Goal: Navigation & Orientation: Understand site structure

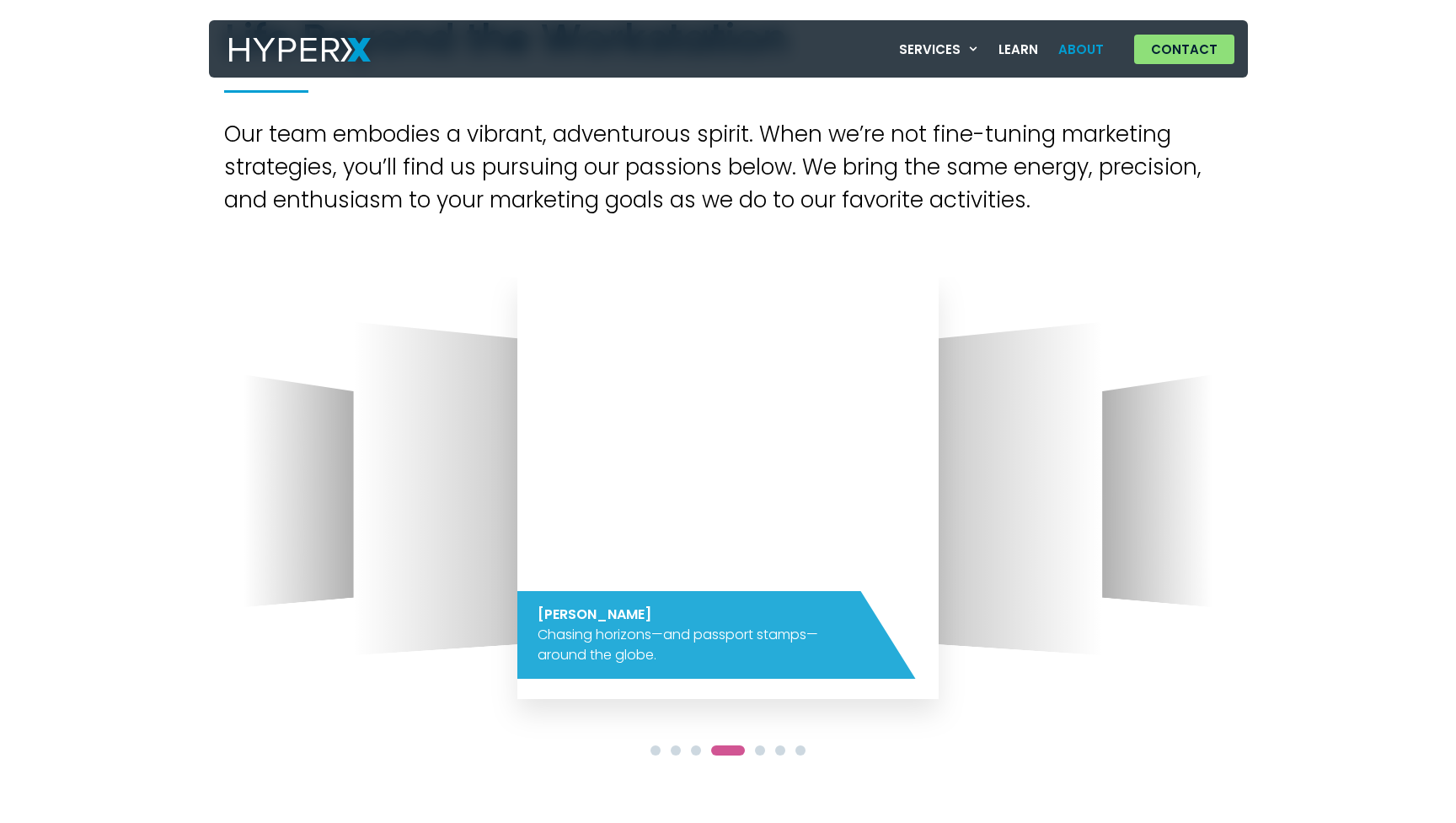
scroll to position [1572, 0]
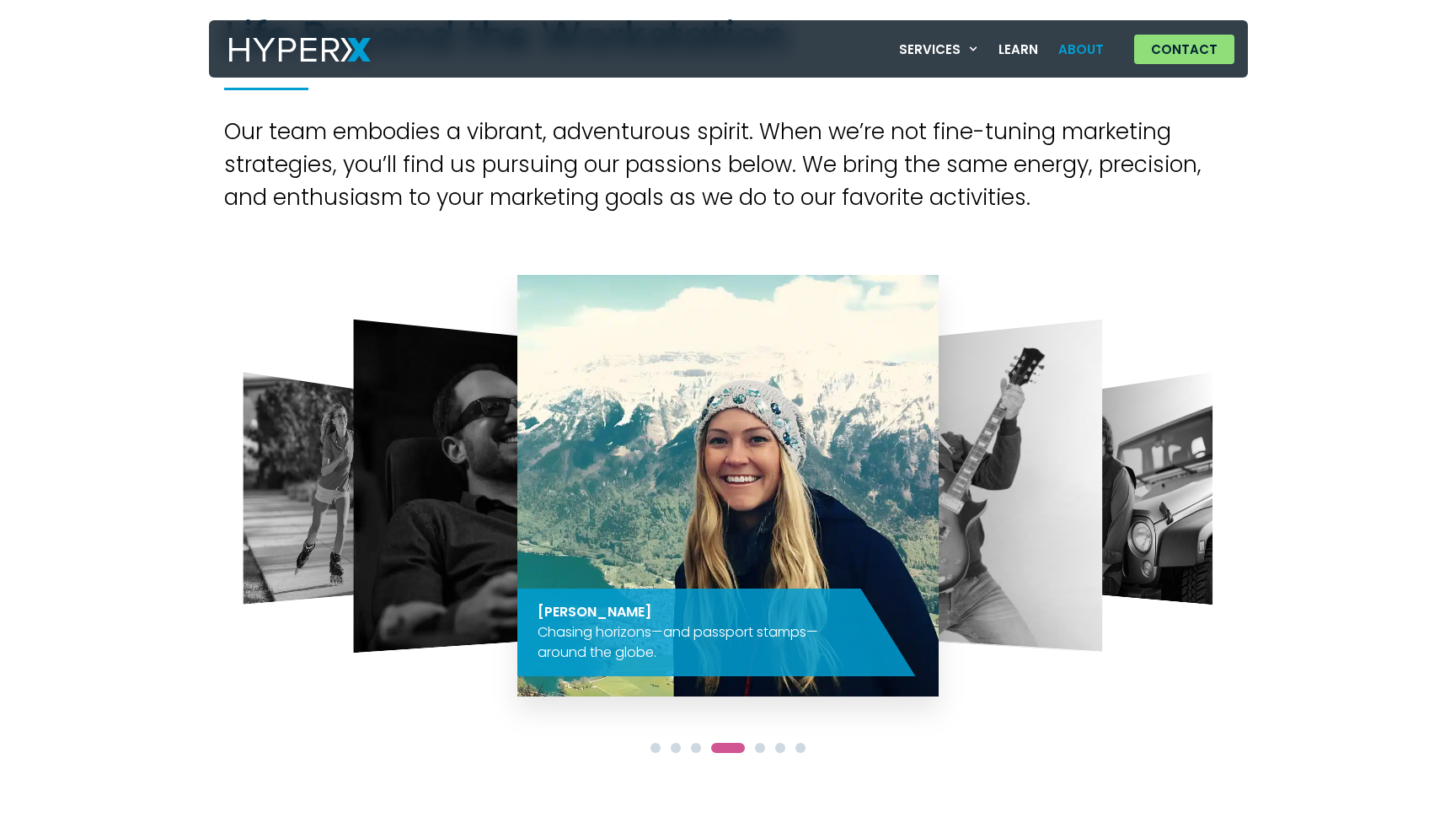
click at [436, 497] on img "3 / 7" at bounding box center [502, 486] width 297 height 333
click at [660, 746] on div at bounding box center [728, 746] width 1008 height 25
click at [651, 748] on span "Go to slide 1" at bounding box center [656, 748] width 10 height 10
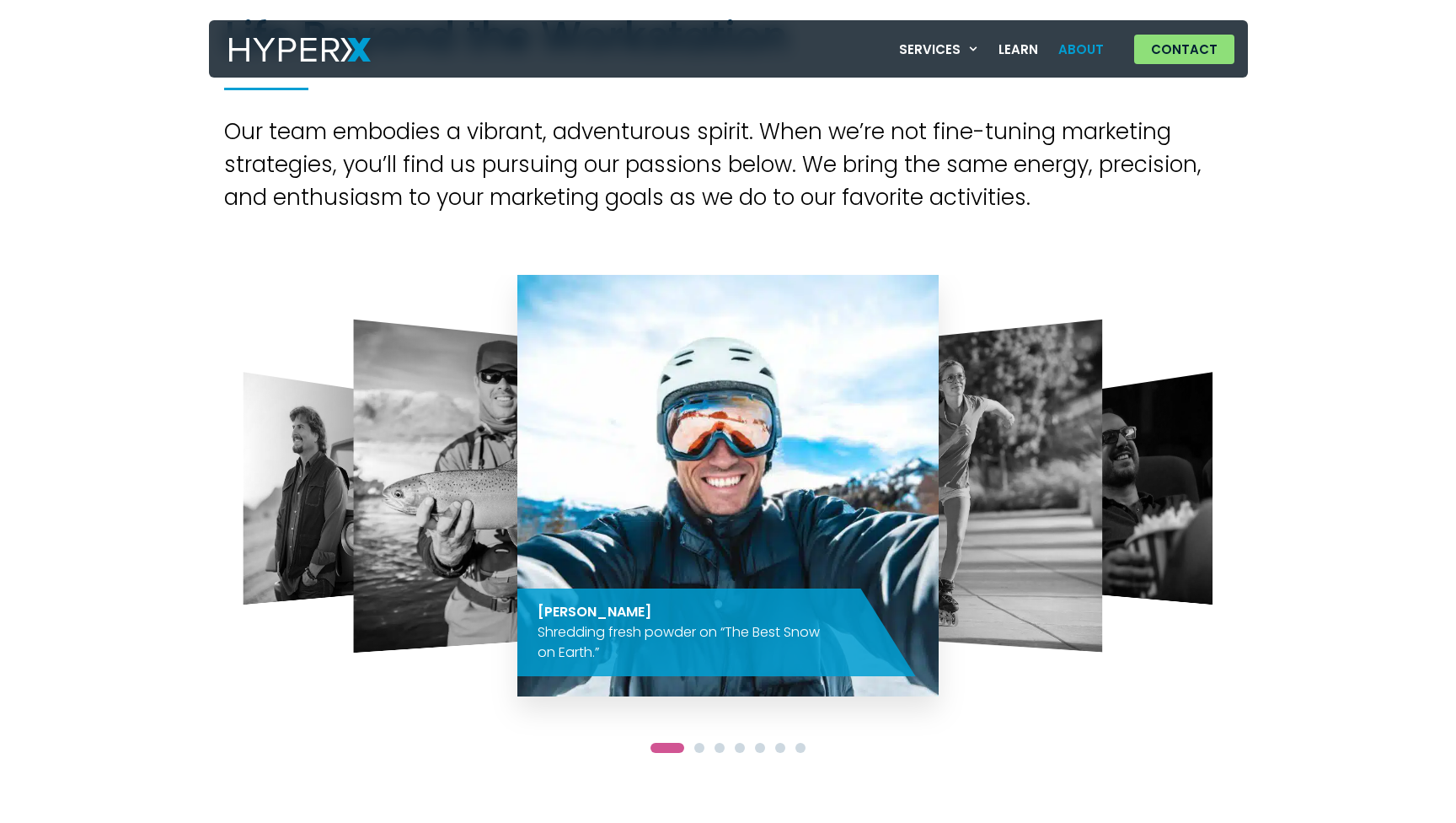
click at [699, 749] on span "Go to slide 2" at bounding box center [700, 748] width 10 height 10
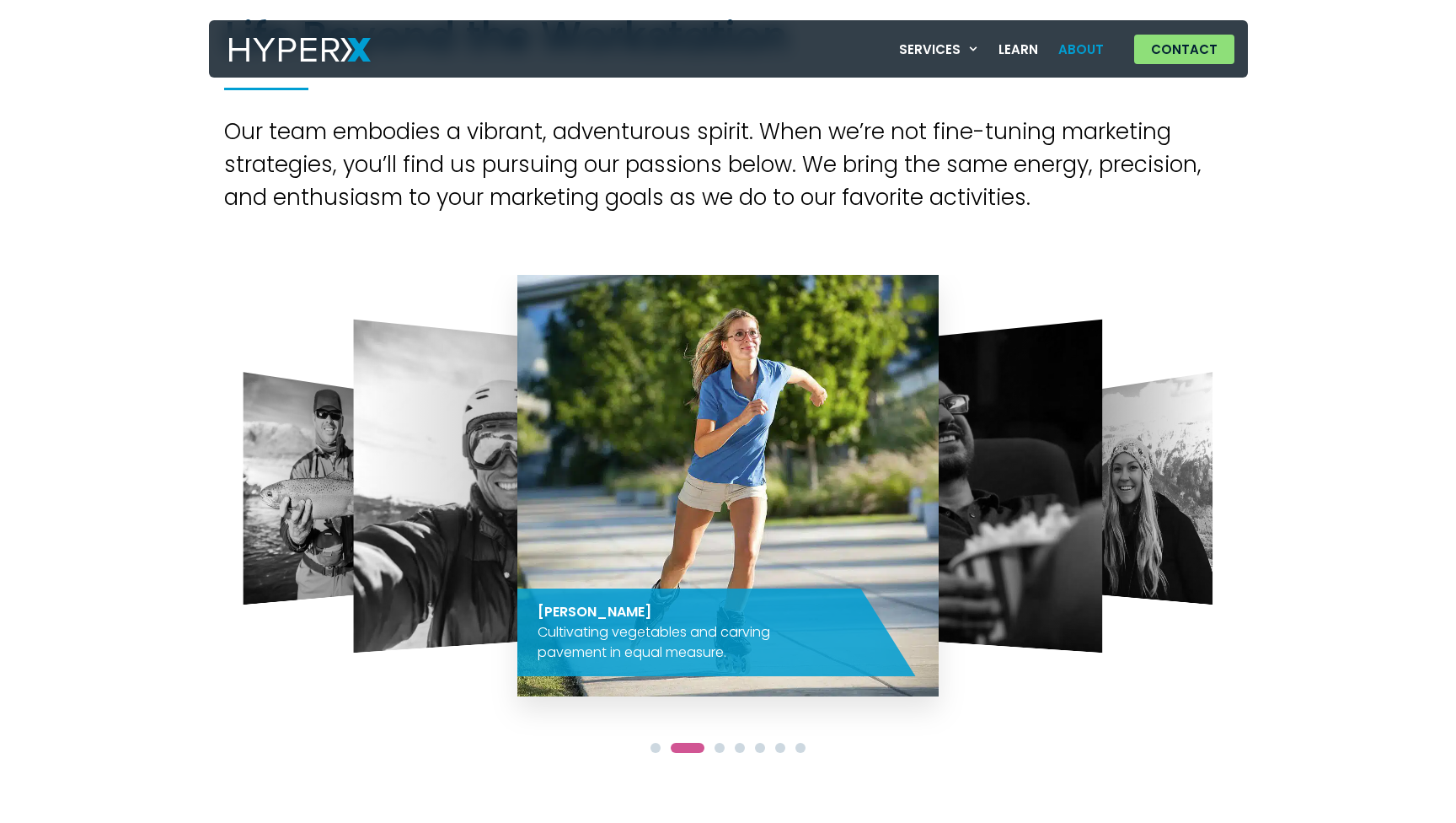
click at [720, 749] on span "Go to slide 3" at bounding box center [720, 748] width 10 height 10
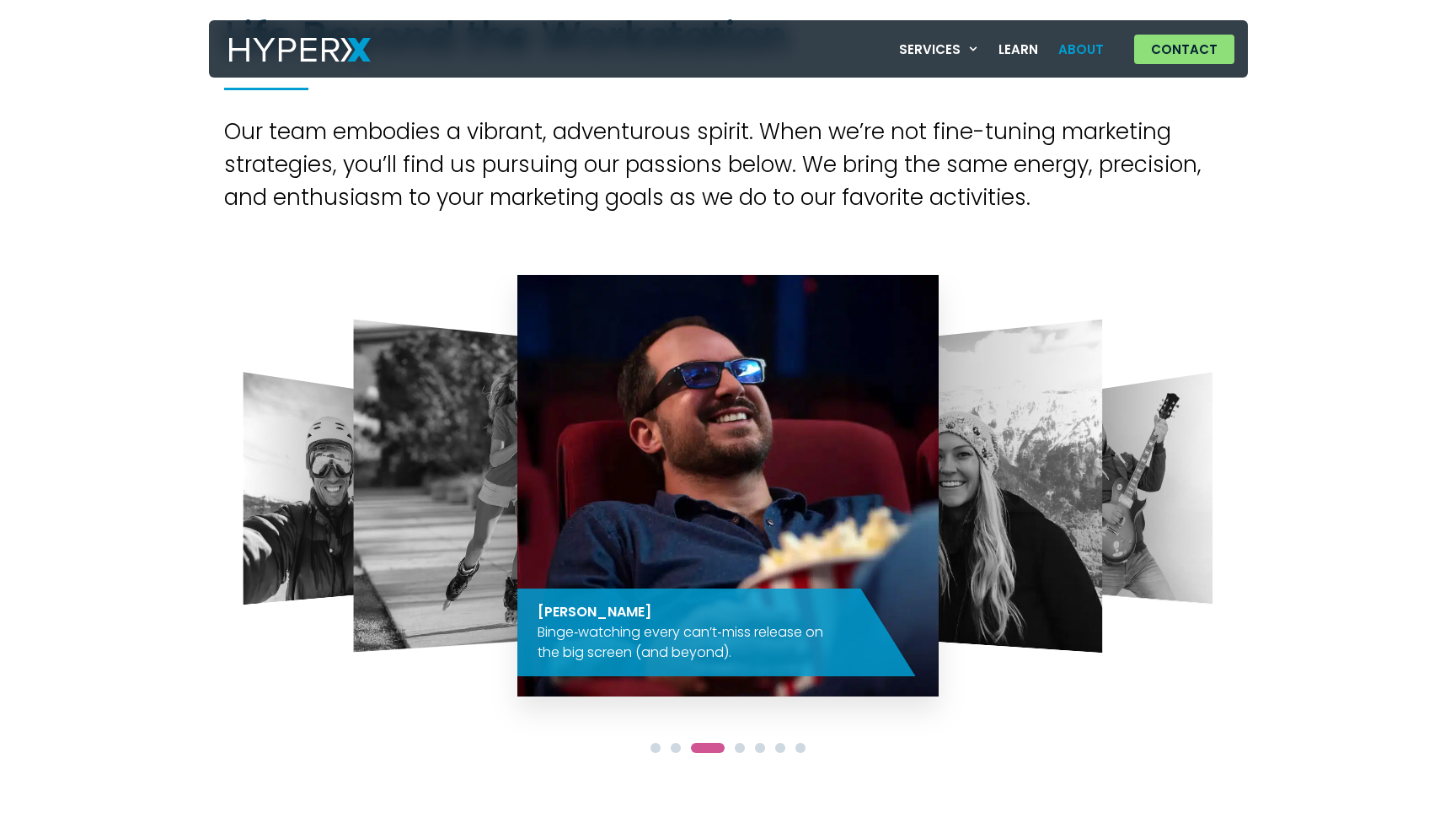
click at [740, 749] on span "Go to slide 4" at bounding box center [740, 748] width 10 height 10
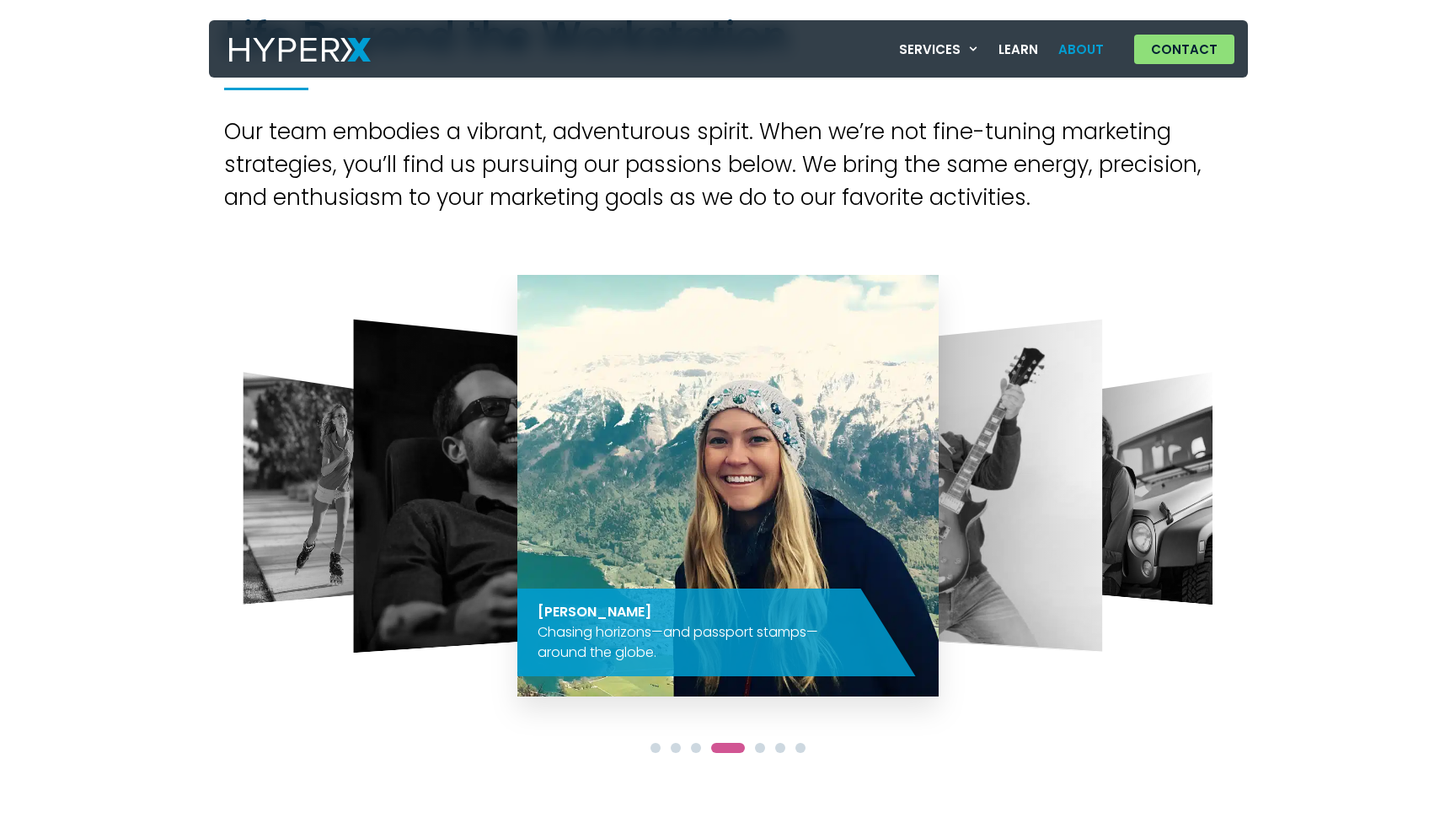
click at [765, 749] on div at bounding box center [728, 746] width 1008 height 25
click at [758, 749] on span "Go to slide 5" at bounding box center [760, 748] width 10 height 10
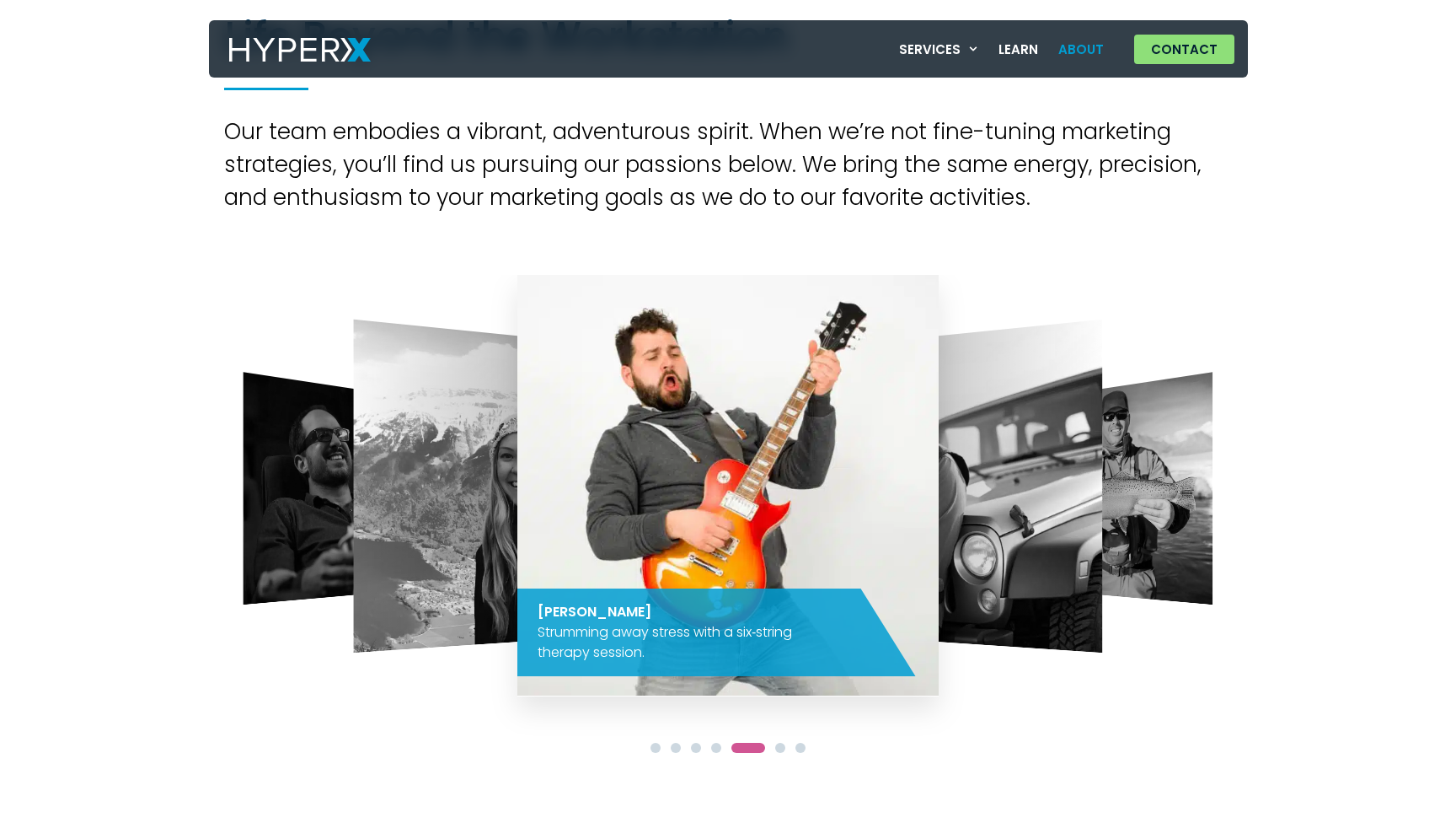
click at [778, 747] on span "Go to slide 6" at bounding box center [781, 748] width 10 height 10
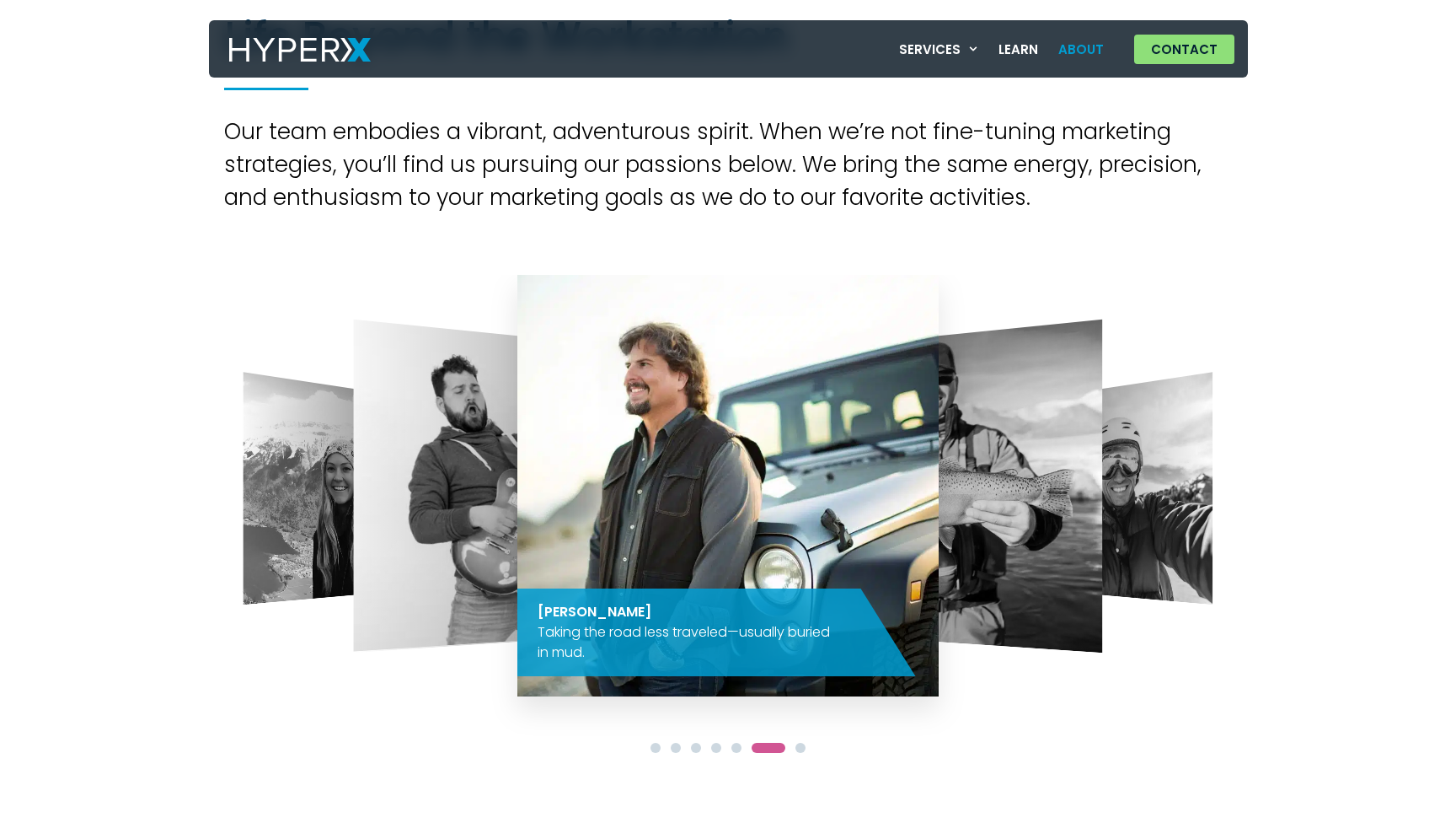
click at [798, 750] on span "Go to slide 7" at bounding box center [800, 748] width 10 height 10
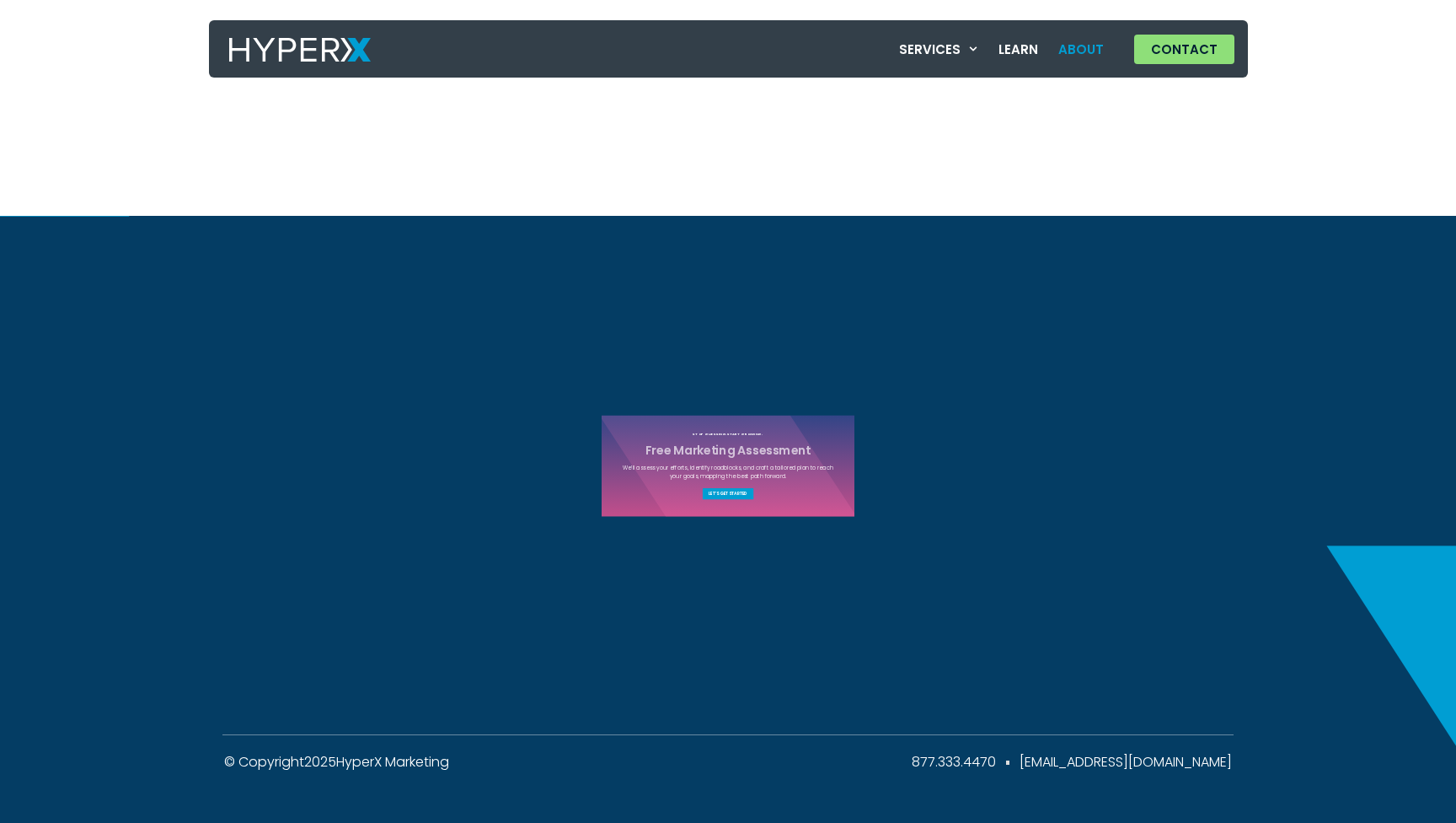
scroll to position [0, 0]
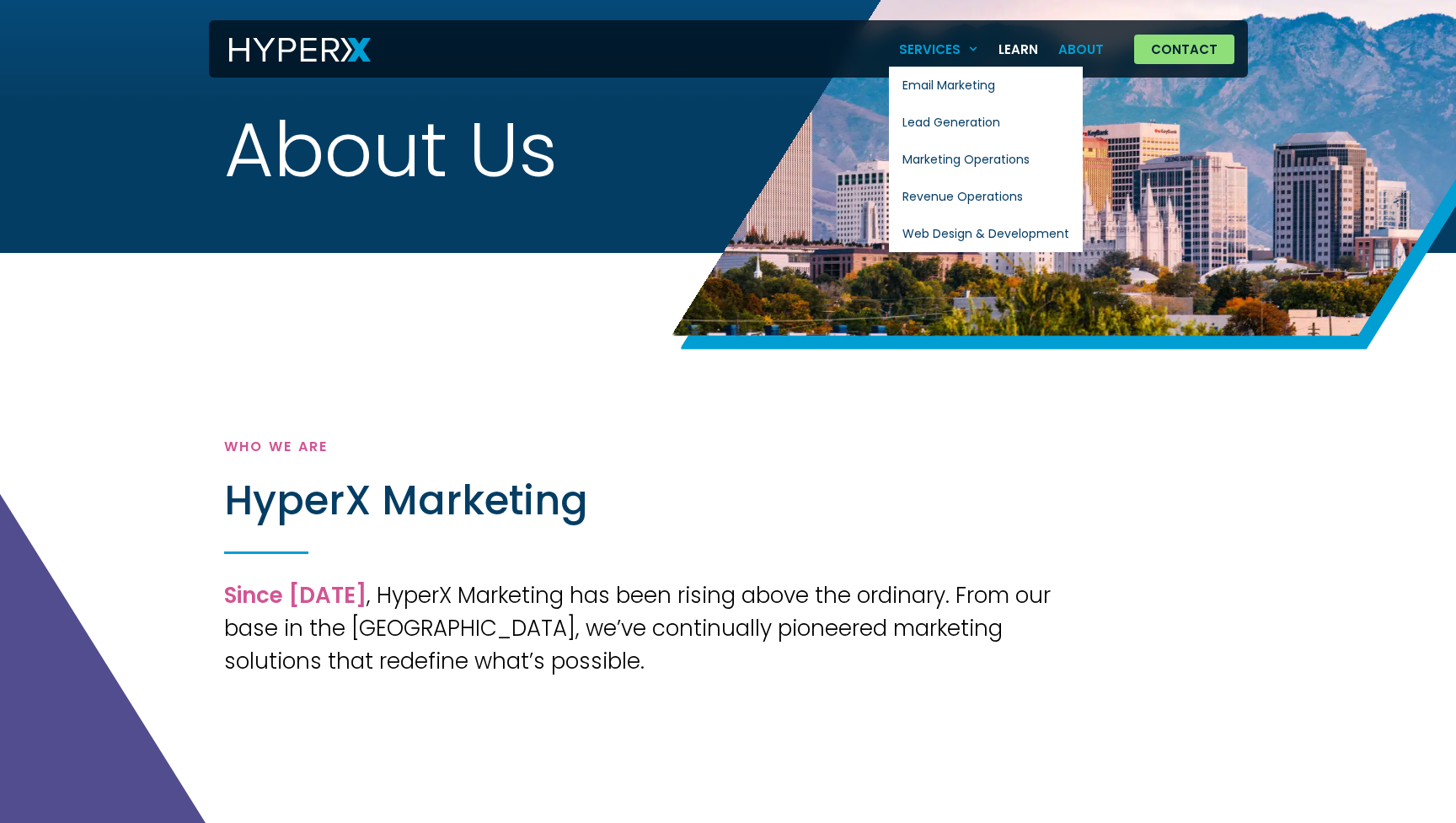
click at [958, 47] on link "Services" at bounding box center [938, 49] width 99 height 35
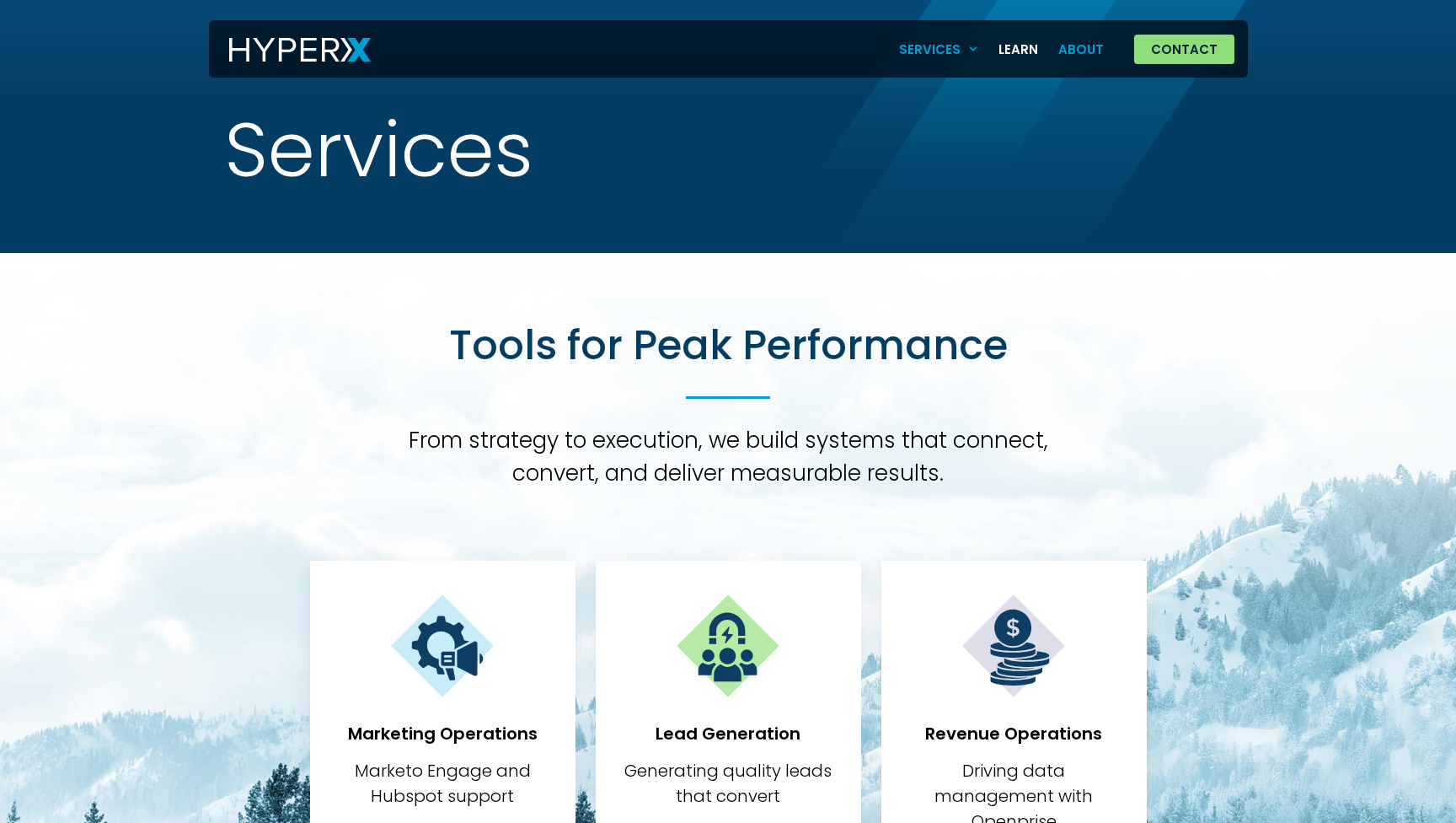
click at [1109, 48] on link "About" at bounding box center [1082, 49] width 66 height 35
